Goal: Navigation & Orientation: Find specific page/section

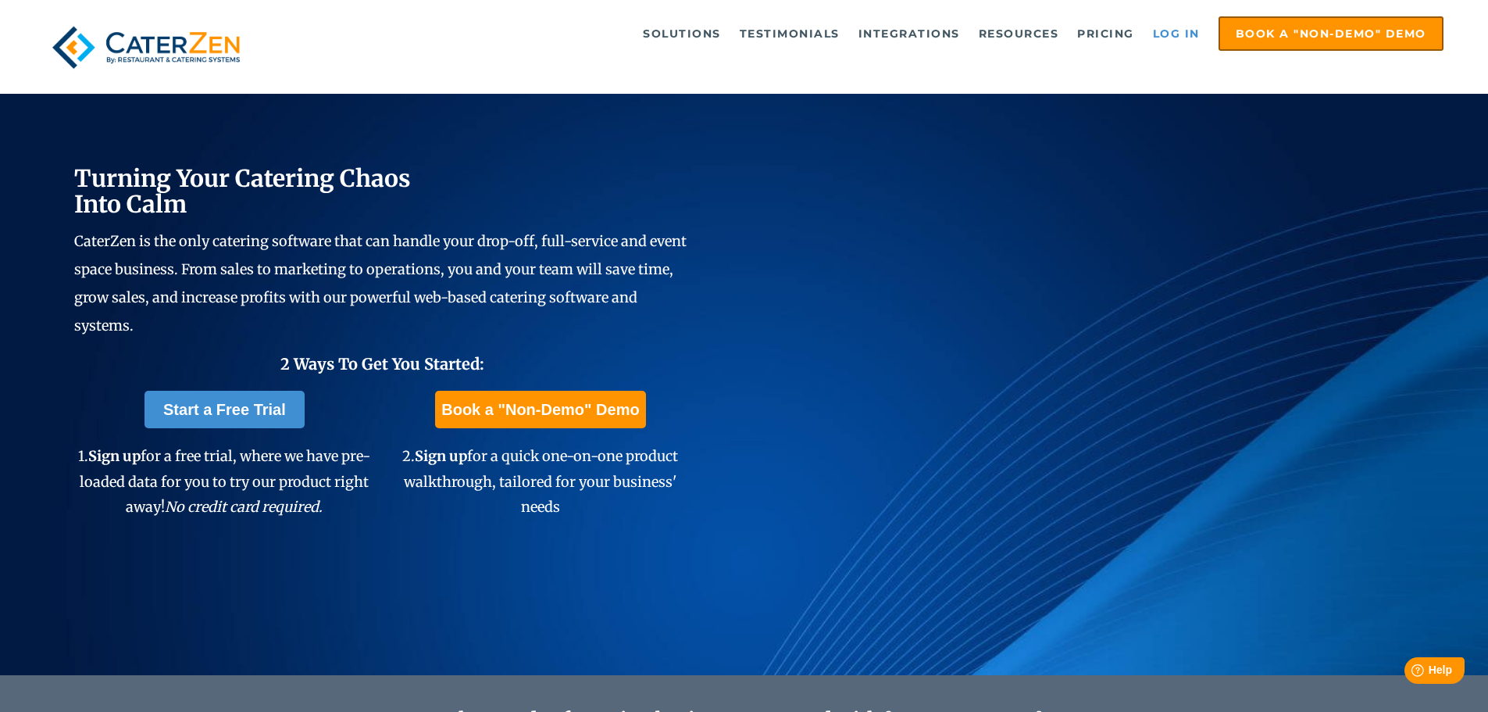
click at [1170, 38] on link "Log in" at bounding box center [1176, 33] width 63 height 31
click at [1184, 38] on link "Log in" at bounding box center [1176, 33] width 63 height 31
click at [1174, 30] on link "Log in" at bounding box center [1176, 33] width 63 height 31
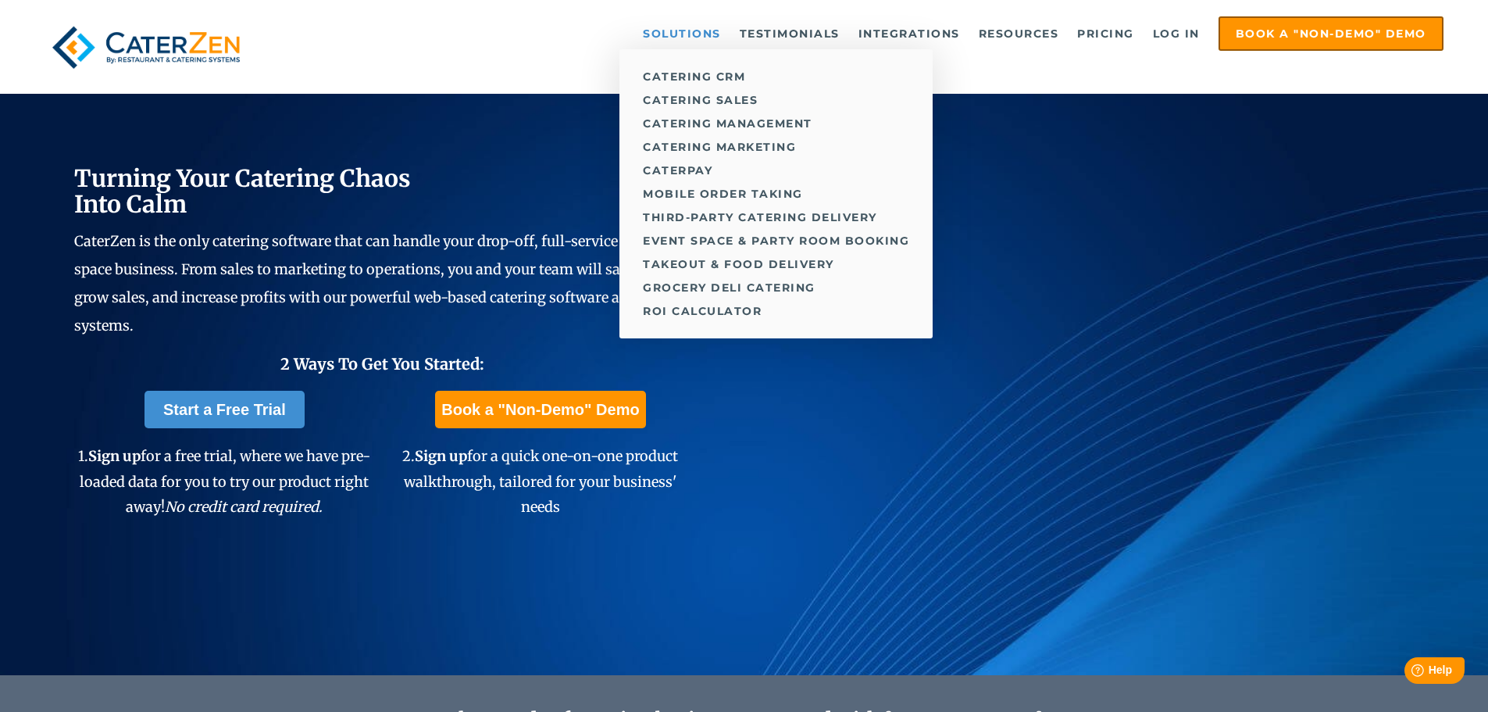
click at [694, 49] on ul "Catering CRM Catering Sales Catering Management Catering Marketing CaterPay Mob…" at bounding box center [776, 193] width 313 height 289
click at [693, 38] on link "Solutions" at bounding box center [682, 33] width 94 height 31
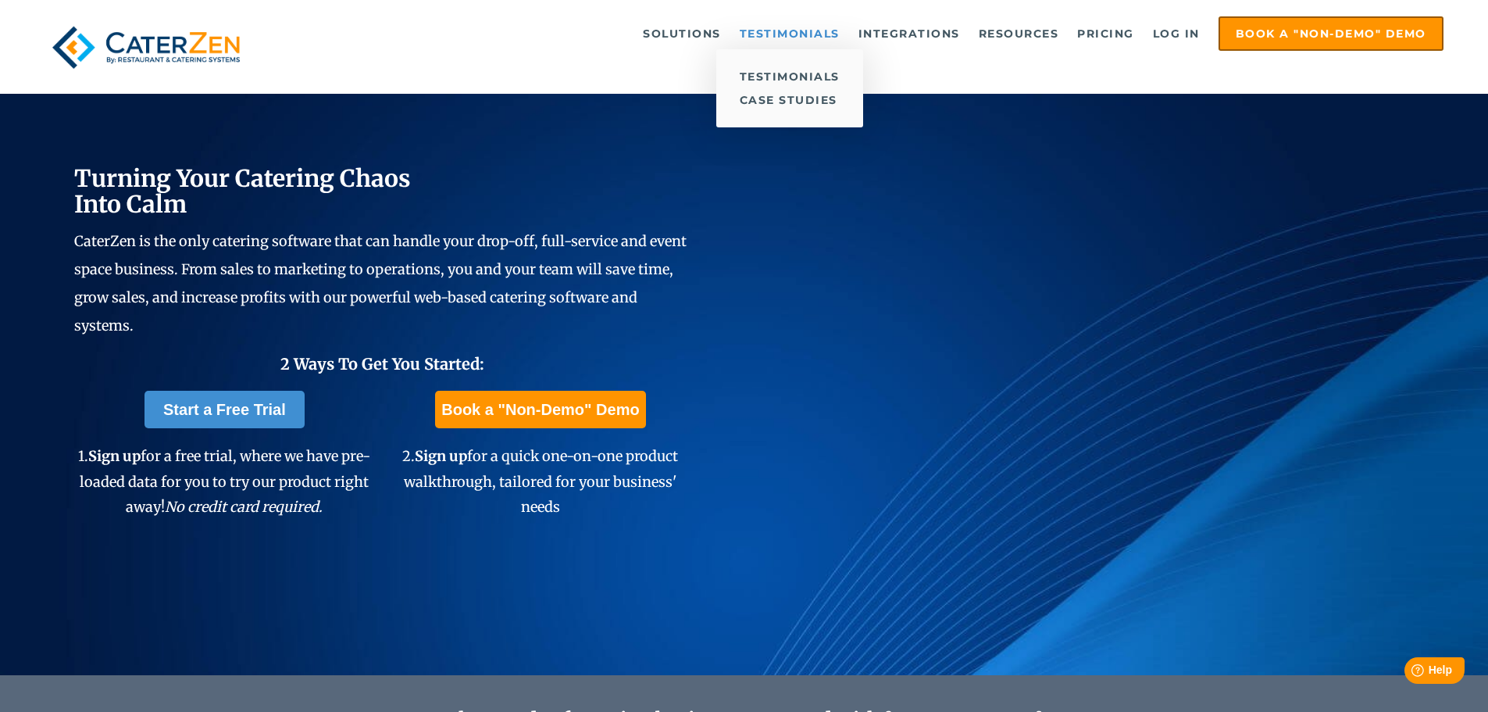
click at [787, 35] on link "Testimonials" at bounding box center [790, 33] width 116 height 31
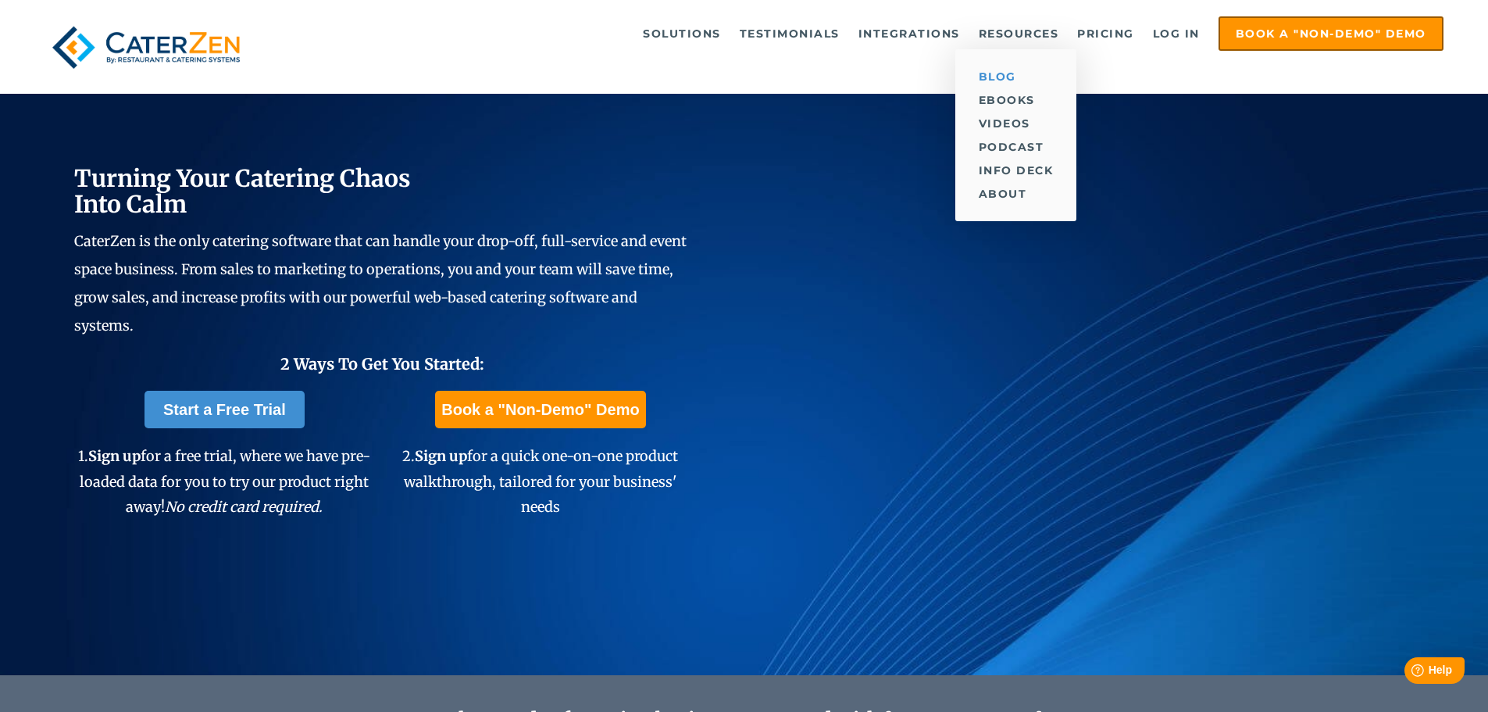
click at [1006, 80] on link "Blog" at bounding box center [1016, 76] width 122 height 23
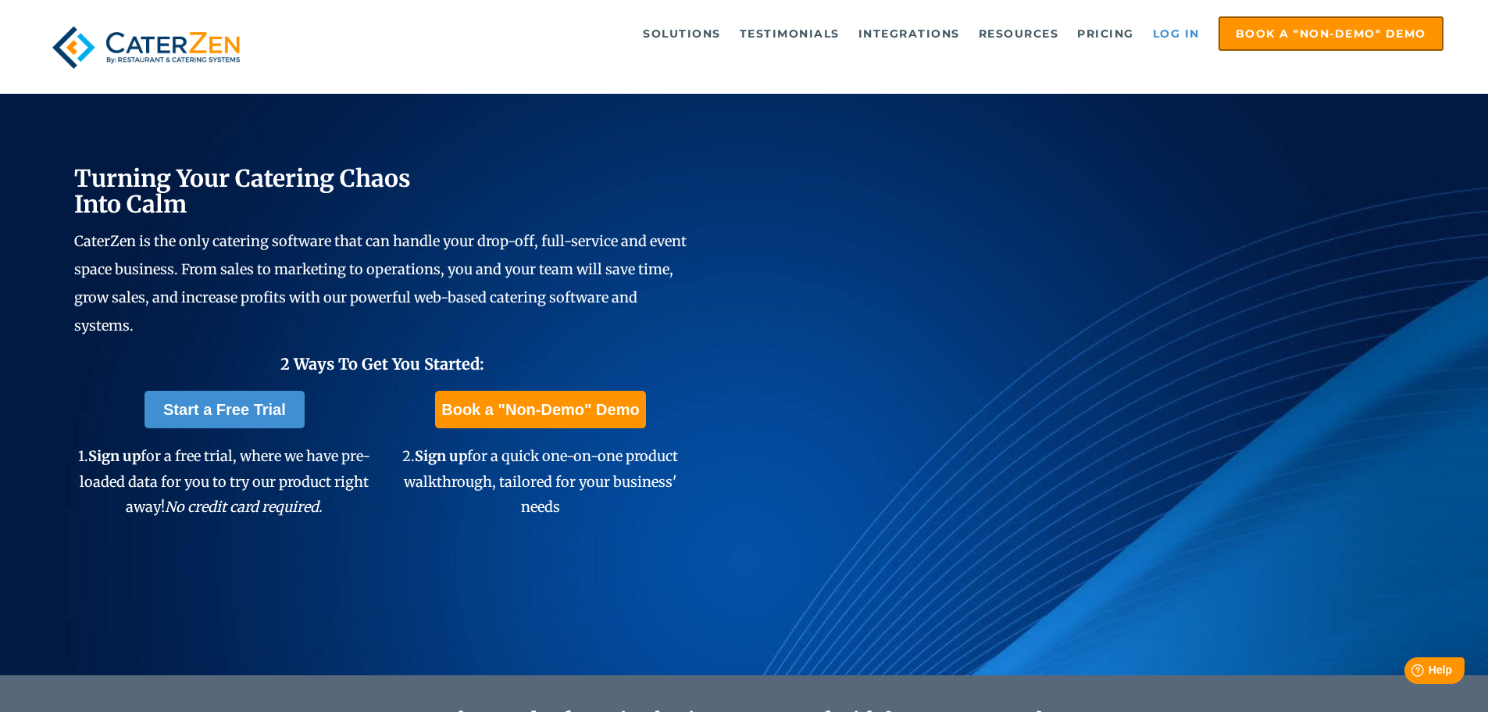
click at [1166, 34] on link "Log in" at bounding box center [1176, 33] width 63 height 31
